Goal: Task Accomplishment & Management: Manage account settings

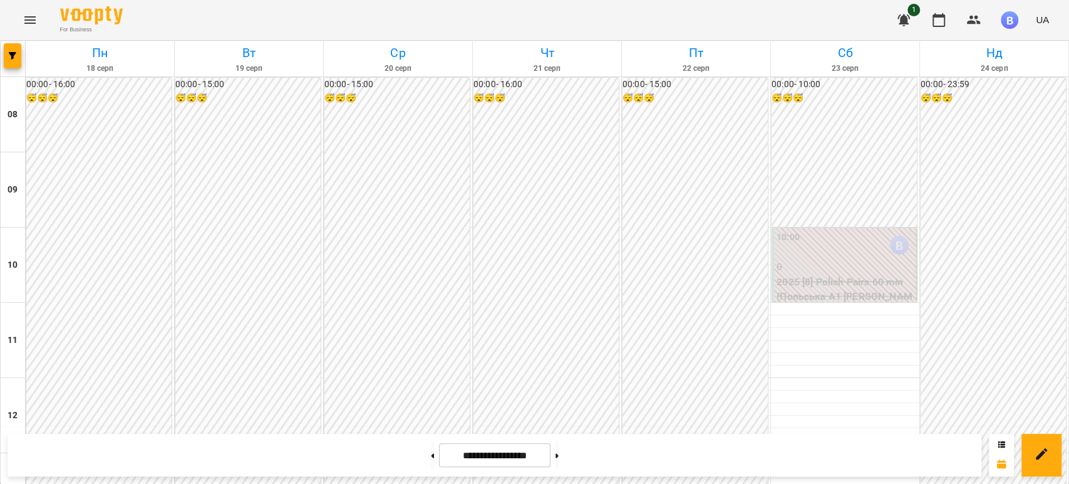
scroll to position [707, 0]
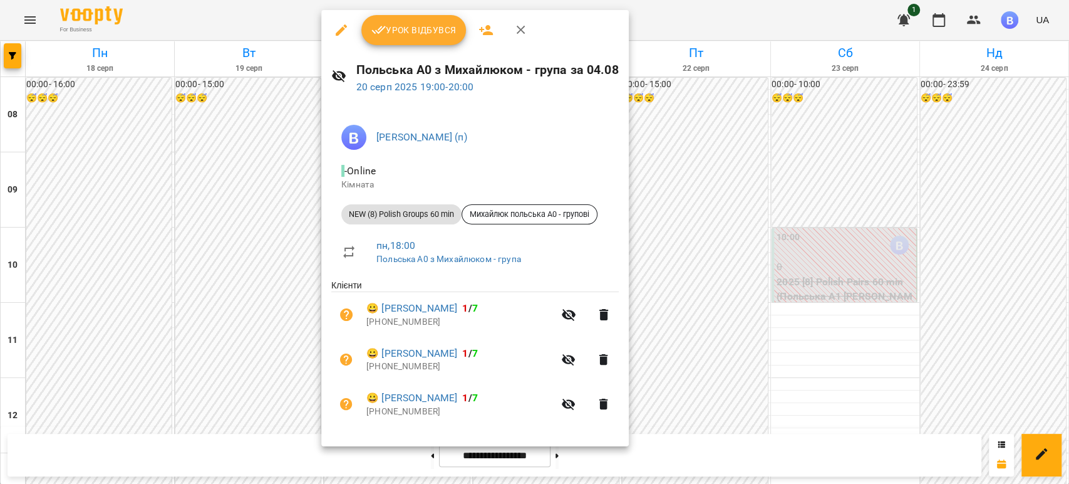
click at [396, 29] on span "Урок відбувся" at bounding box center [413, 30] width 85 height 15
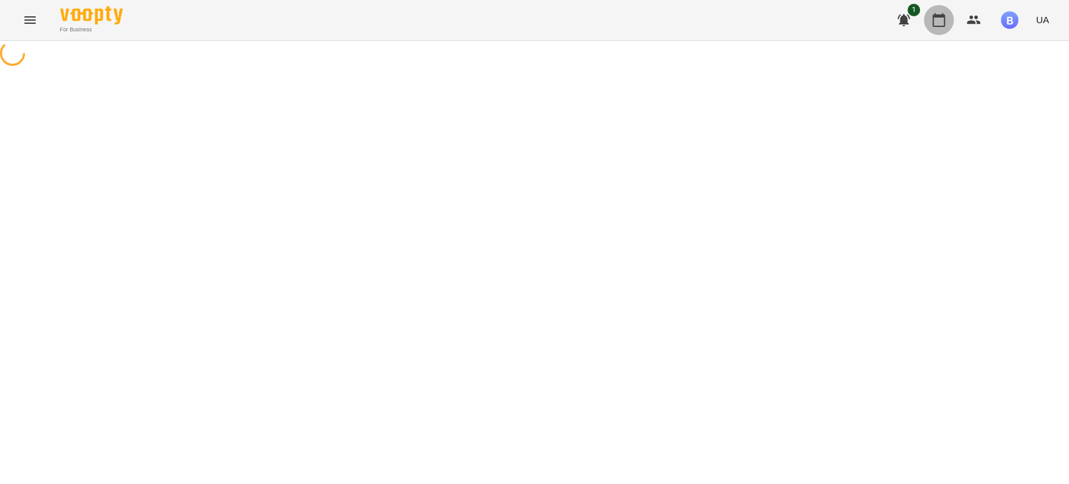
click at [944, 17] on icon "button" at bounding box center [939, 20] width 13 height 14
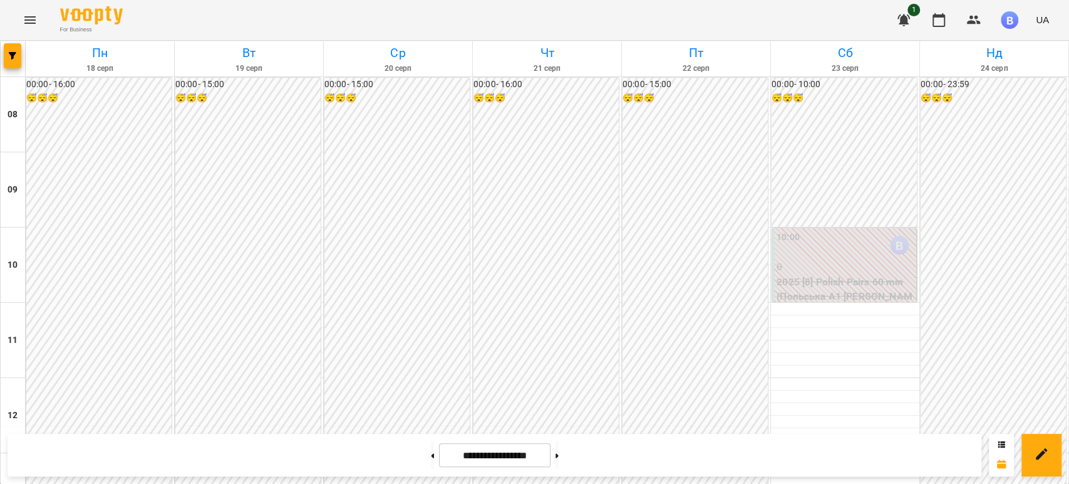
scroll to position [696, 0]
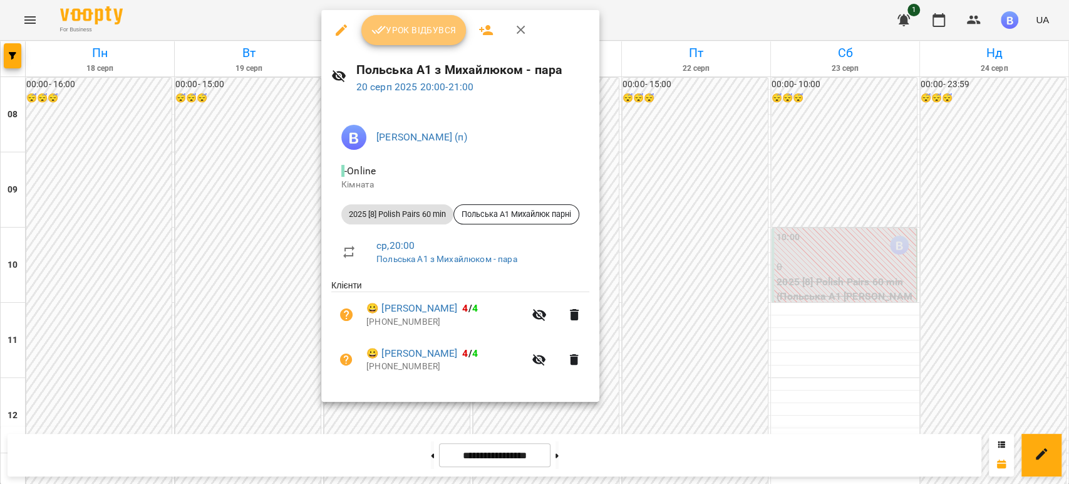
click at [424, 33] on span "Урок відбувся" at bounding box center [413, 30] width 85 height 15
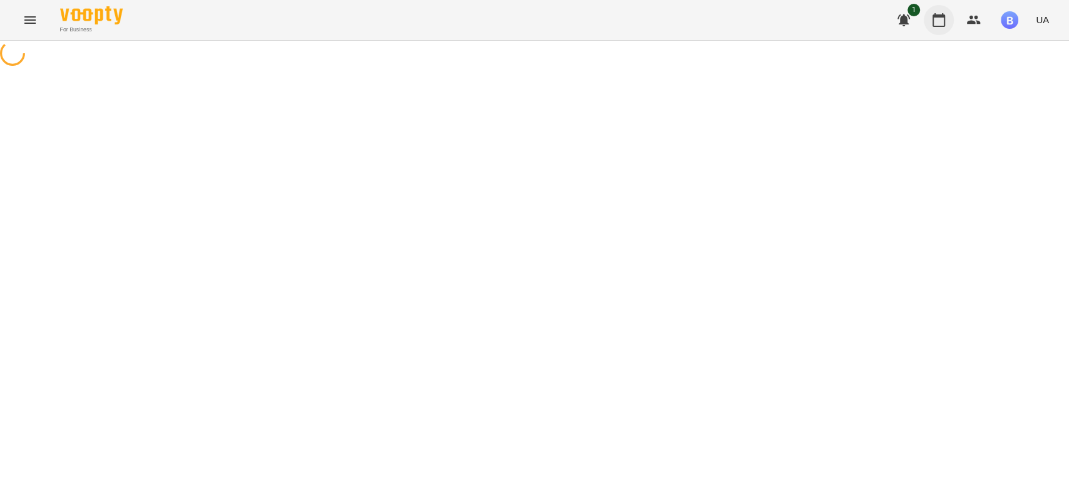
click at [946, 26] on icon "button" at bounding box center [938, 20] width 15 height 15
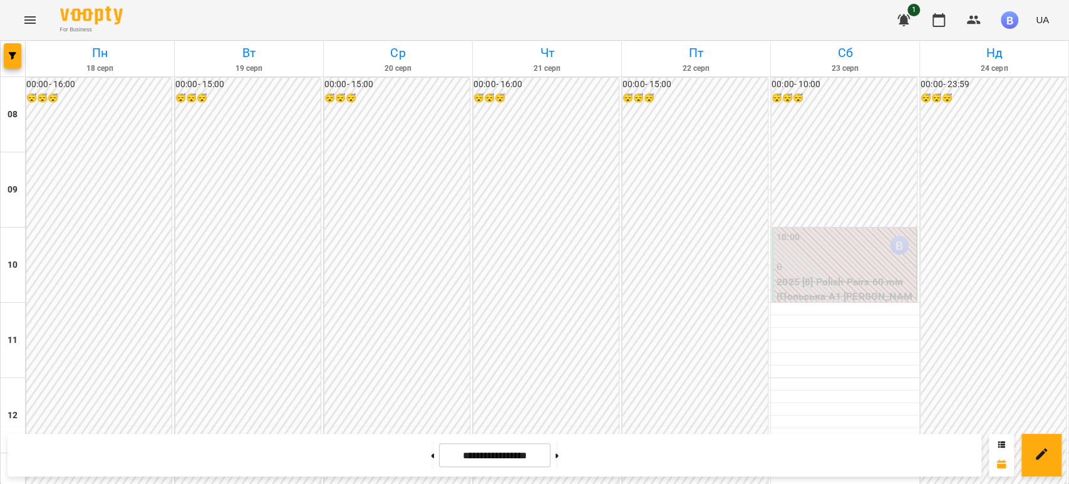
scroll to position [696, 0]
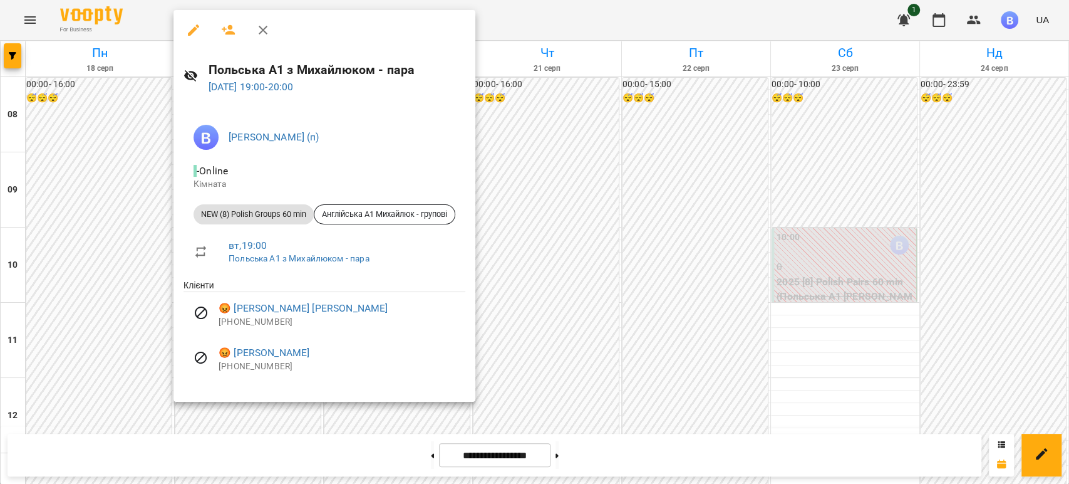
click at [564, 276] on div at bounding box center [534, 242] width 1069 height 484
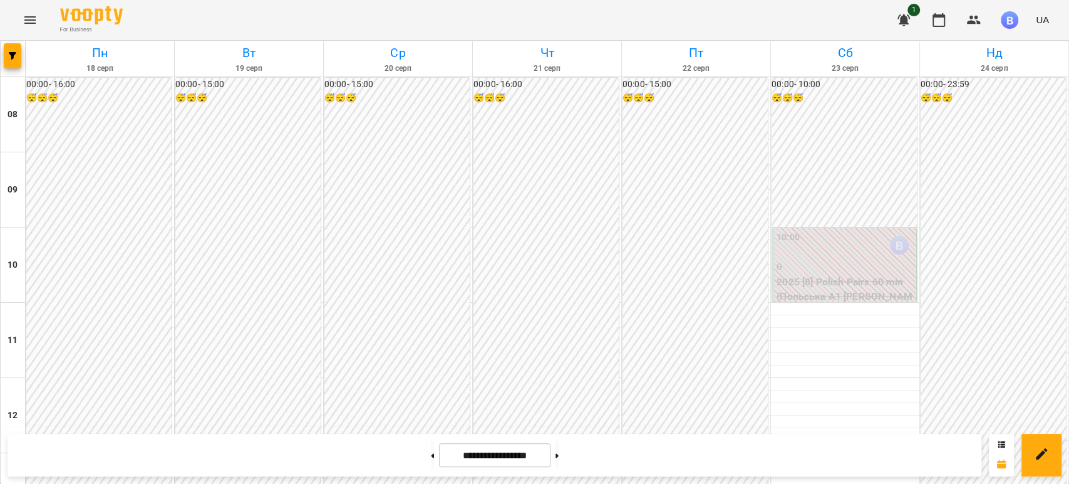
scroll to position [777, 0]
